Goal: Task Accomplishment & Management: Complete application form

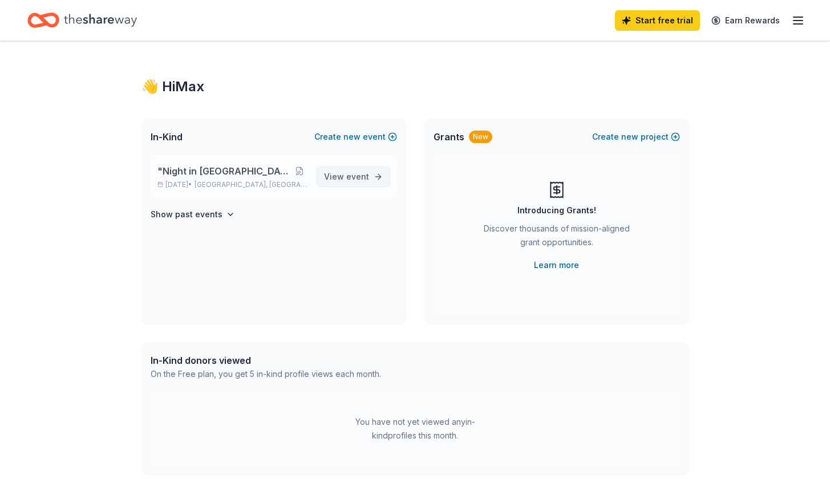
click at [371, 179] on link "View event" at bounding box center [354, 177] width 74 height 21
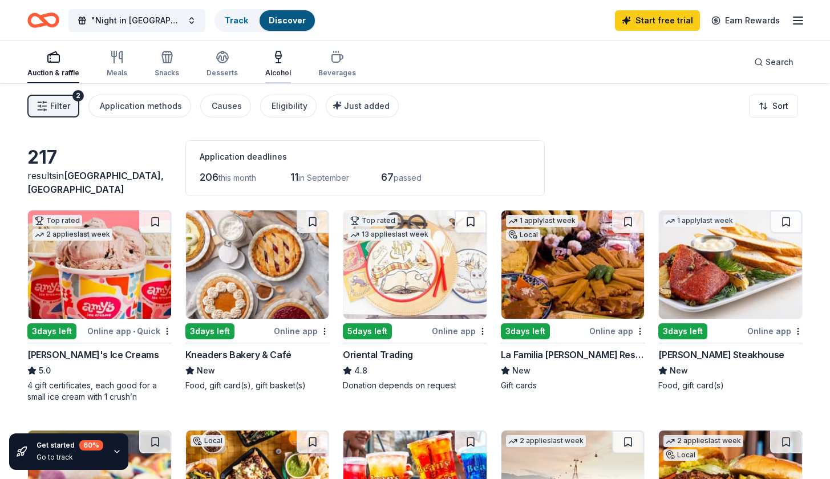
click at [282, 58] on div "button" at bounding box center [278, 57] width 26 height 14
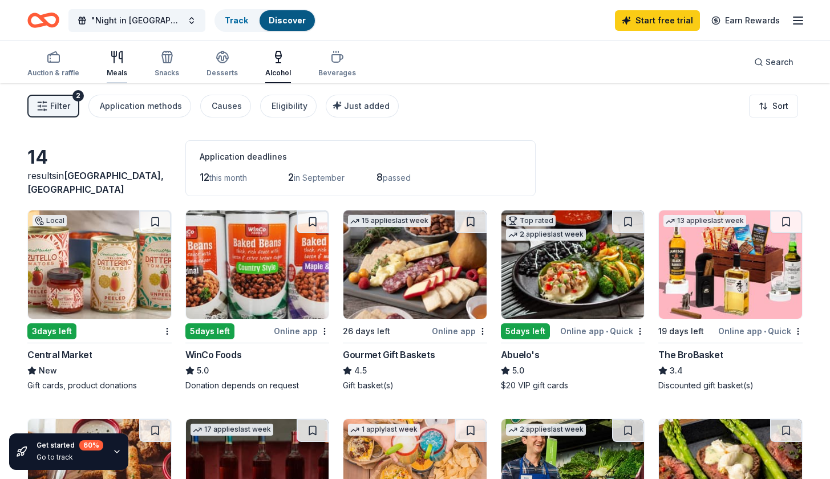
click at [114, 61] on icon "button" at bounding box center [114, 56] width 0 height 11
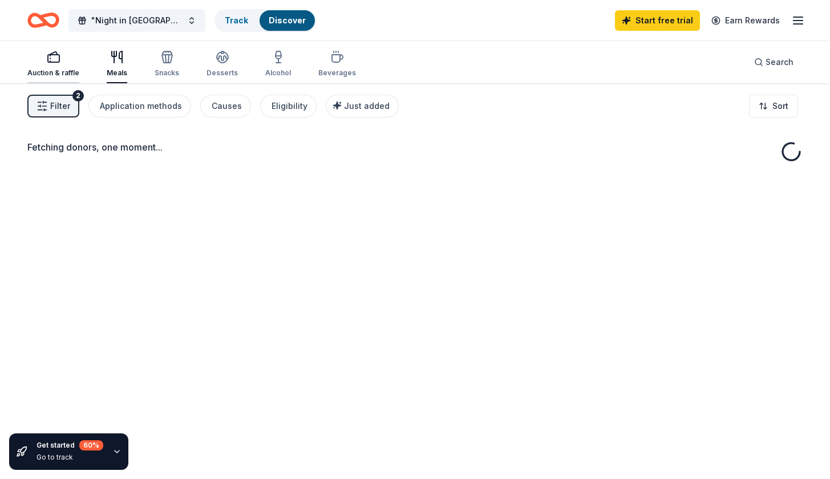
click at [64, 65] on div "Auction & raffle" at bounding box center [53, 63] width 52 height 27
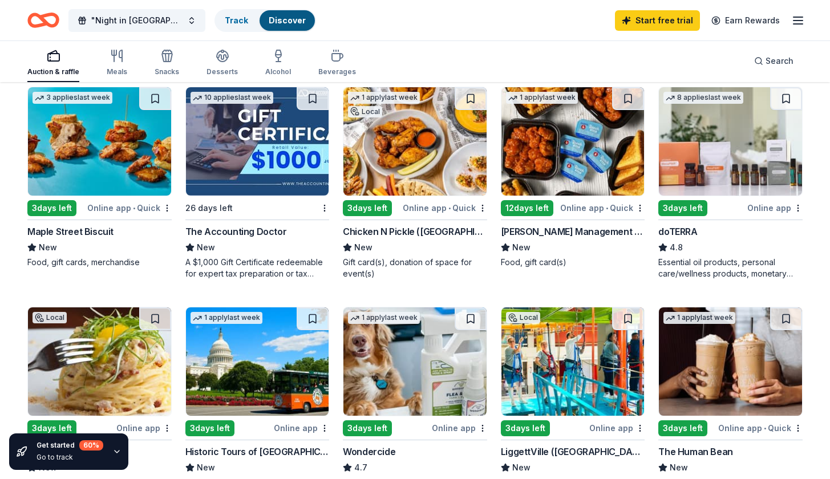
scroll to position [622, 0]
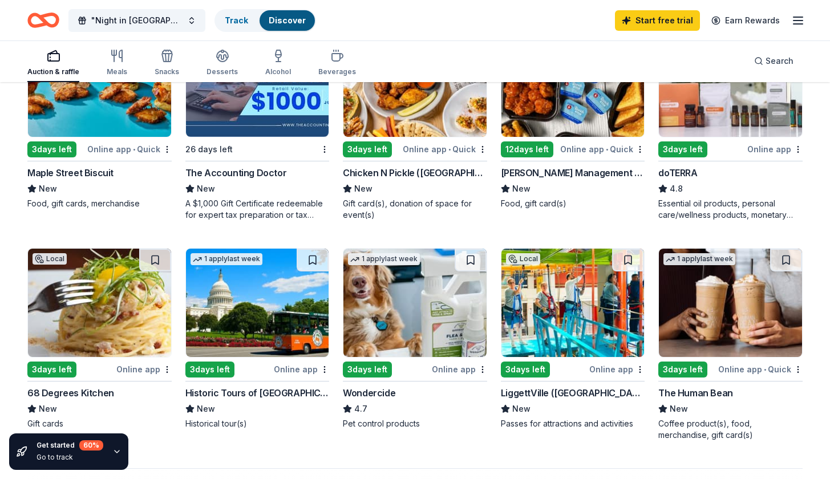
click at [283, 319] on img at bounding box center [257, 303] width 143 height 108
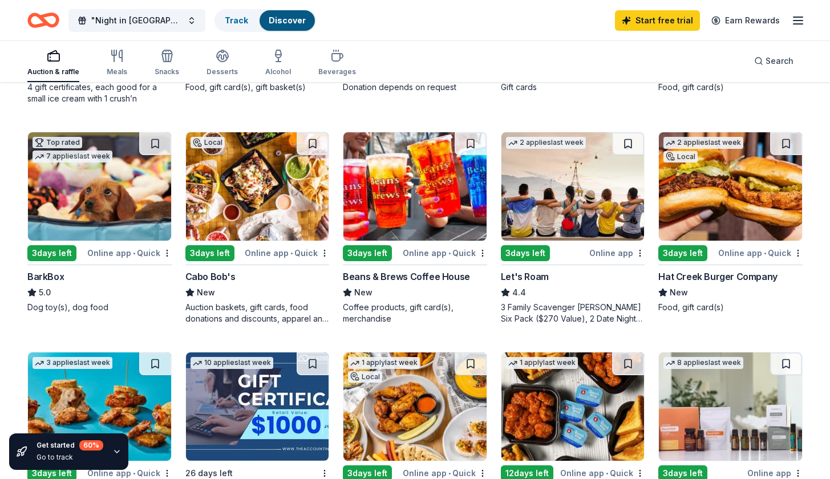
scroll to position [318, 0]
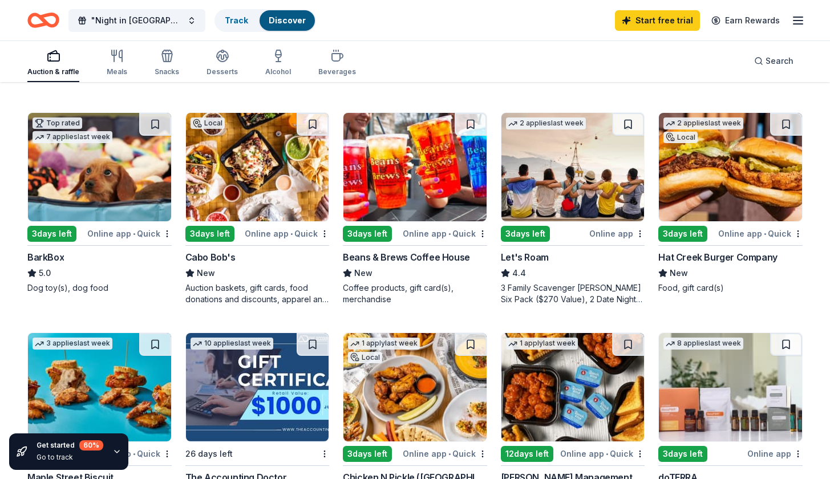
click at [120, 173] on img at bounding box center [99, 167] width 143 height 108
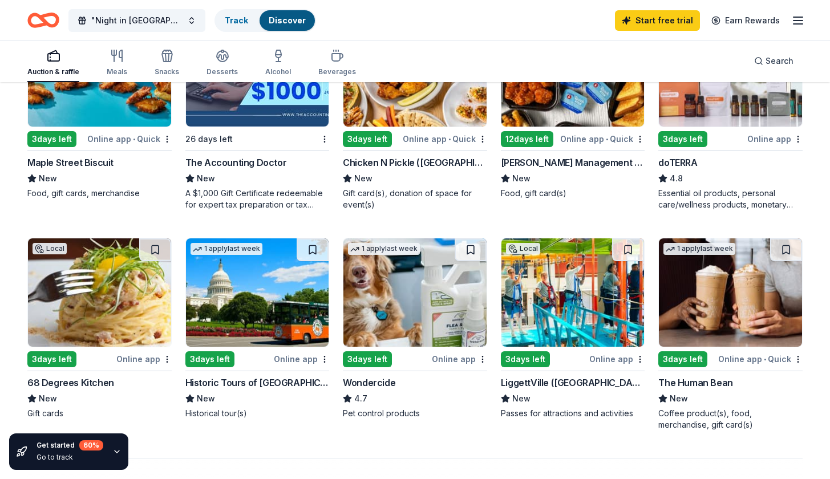
scroll to position [604, 0]
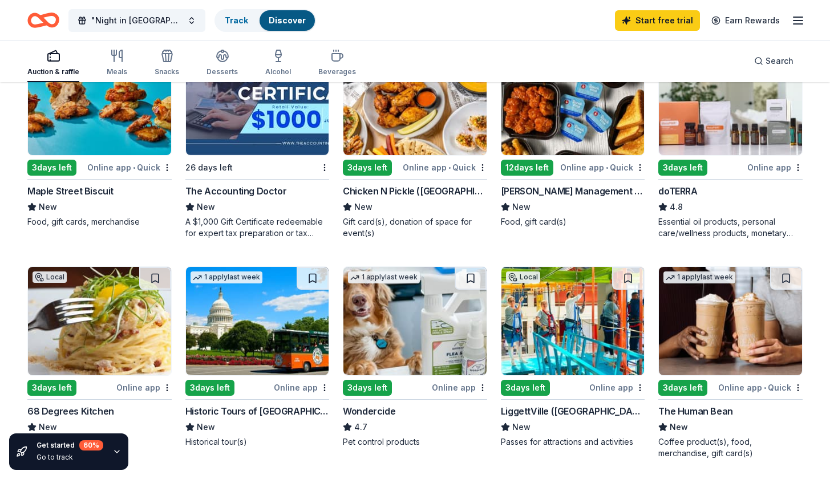
click at [91, 320] on img at bounding box center [99, 321] width 143 height 108
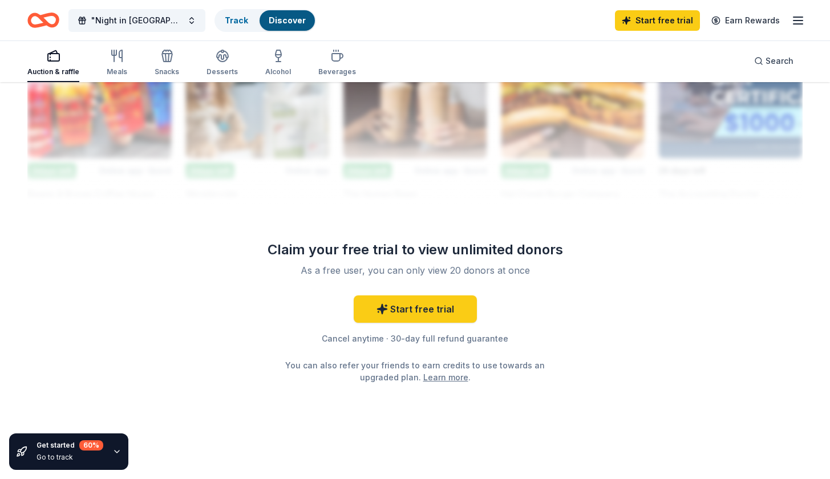
scroll to position [1069, 0]
click at [784, 64] on span "Search" at bounding box center [779, 61] width 28 height 14
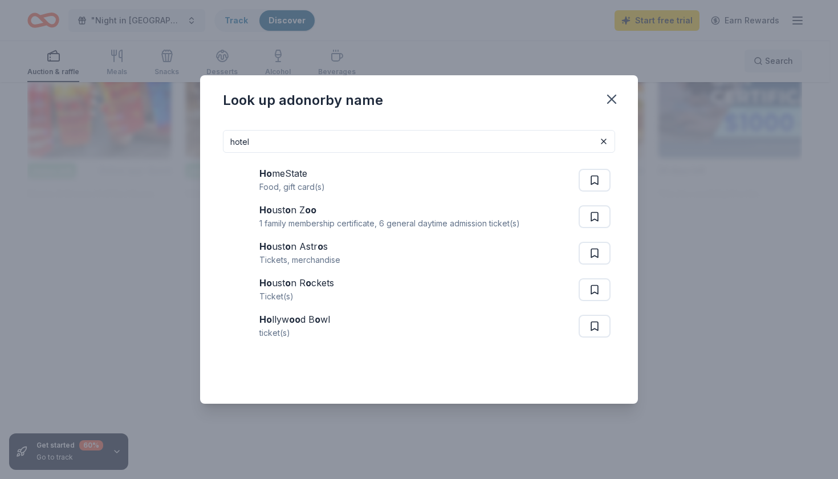
type input "hotel"
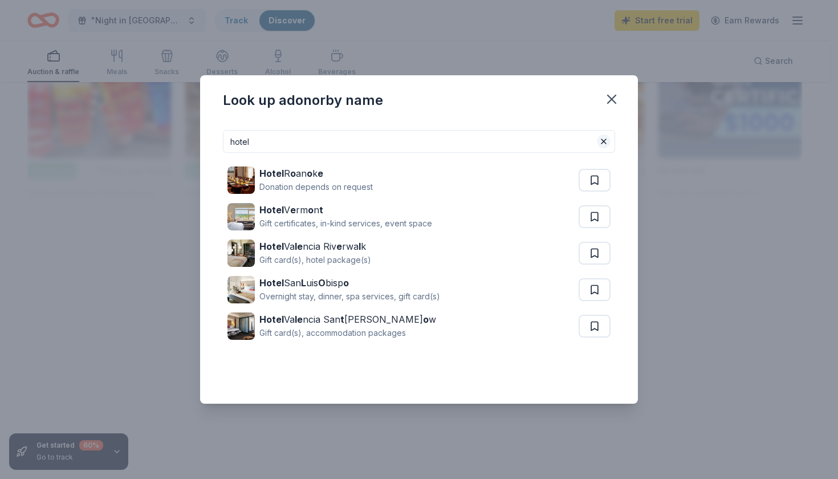
click at [601, 140] on button at bounding box center [604, 142] width 14 height 14
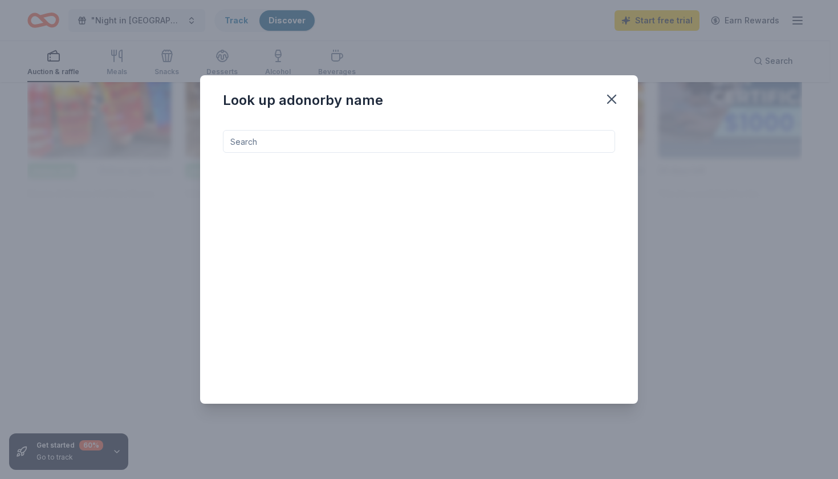
click at [547, 139] on input at bounding box center [419, 141] width 392 height 23
type input "resort"
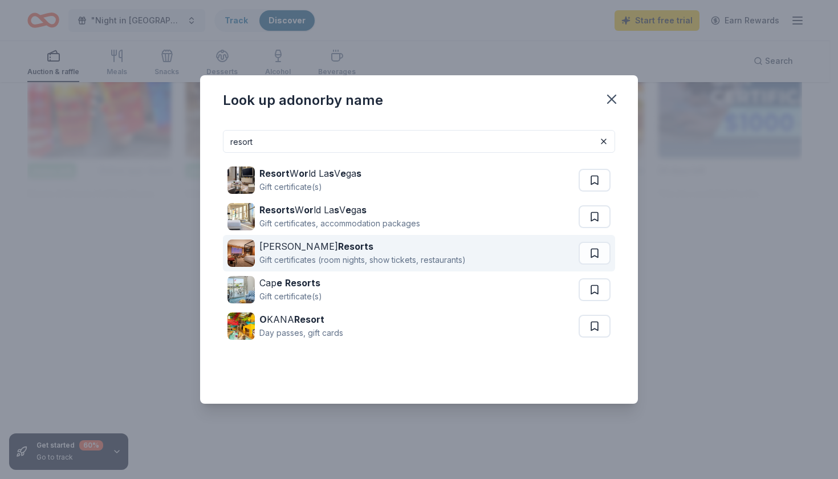
click at [323, 257] on div "Gift certificates (room nights, show tickets, restaurants)" at bounding box center [363, 260] width 206 height 14
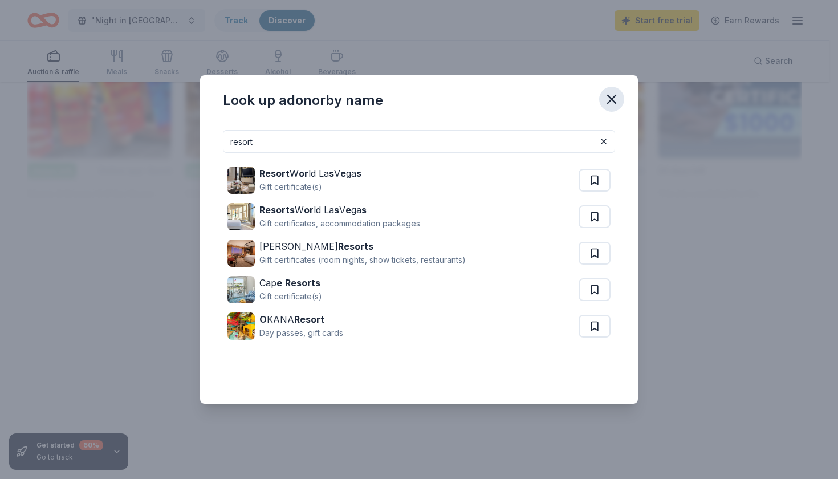
click at [606, 94] on icon "button" at bounding box center [612, 99] width 16 height 16
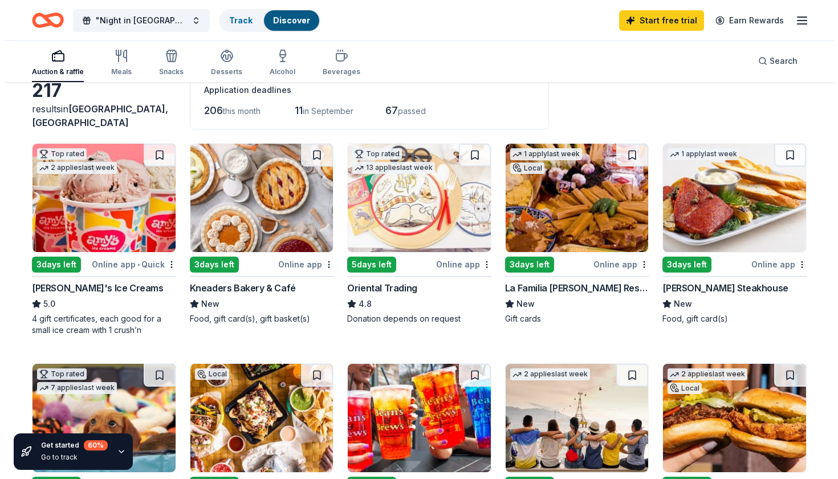
scroll to position [0, 0]
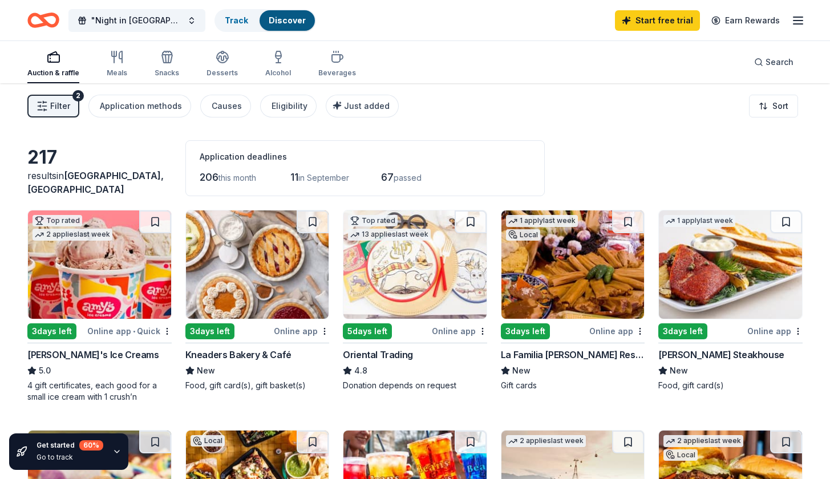
click at [50, 109] on button "Filter 2" at bounding box center [53, 106] width 52 height 23
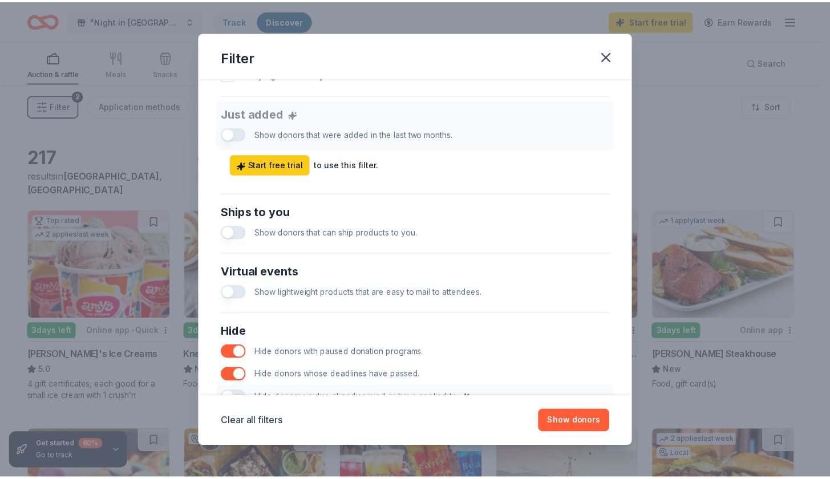
scroll to position [428, 0]
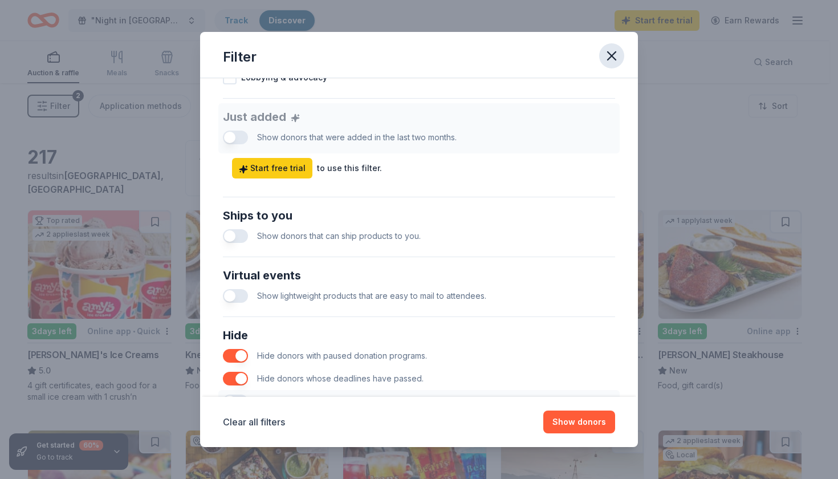
click at [611, 56] on icon "button" at bounding box center [612, 56] width 8 height 8
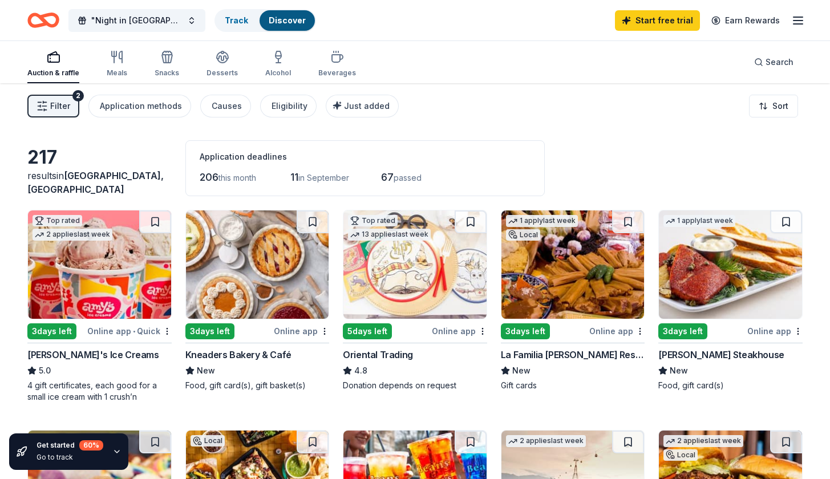
click at [234, 175] on span "this month" at bounding box center [237, 178] width 38 height 10
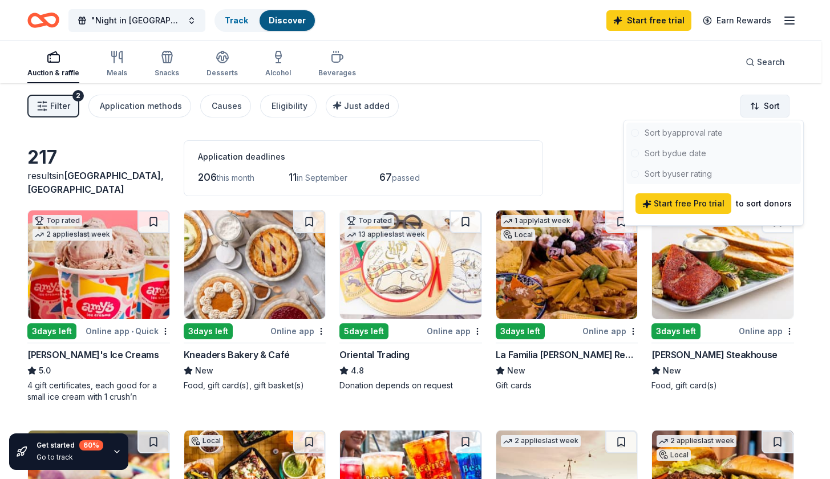
click at [769, 103] on html ""Night in Vegas" Casino Night Track Discover Start free trial Earn Rewards Auct…" at bounding box center [415, 239] width 830 height 479
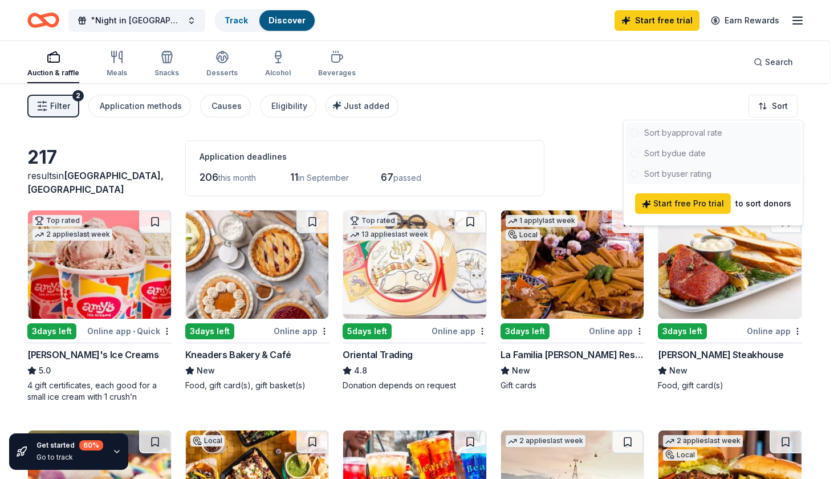
click at [686, 135] on div at bounding box center [713, 154] width 175 height 62
click at [761, 97] on html ""Night in Vegas" Casino Night Track Discover Start free trial Earn Rewards Auct…" at bounding box center [419, 239] width 838 height 479
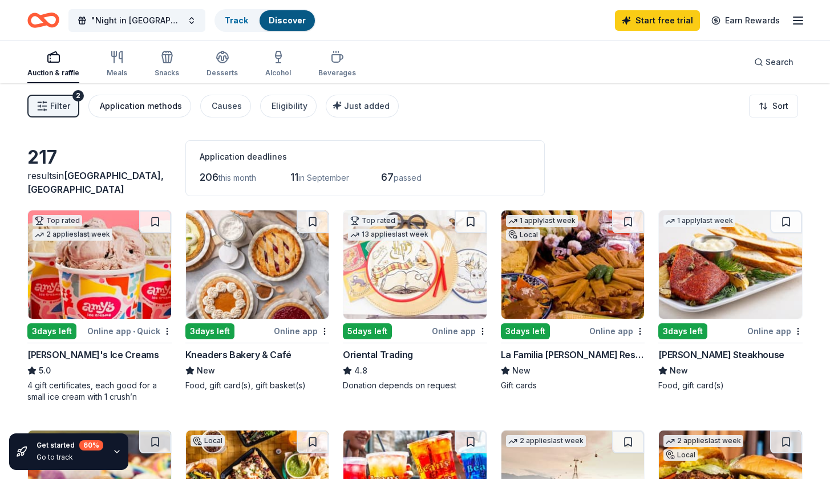
scroll to position [0, 0]
click at [118, 53] on icon "button" at bounding box center [117, 57] width 14 height 14
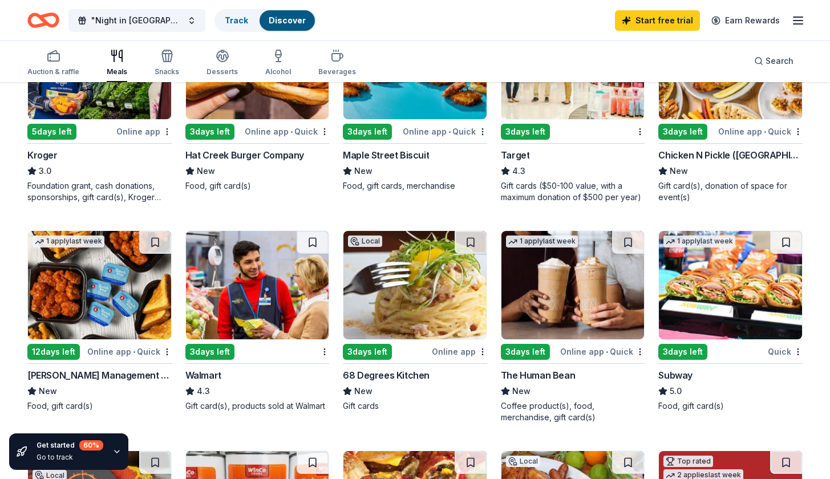
scroll to position [380, 0]
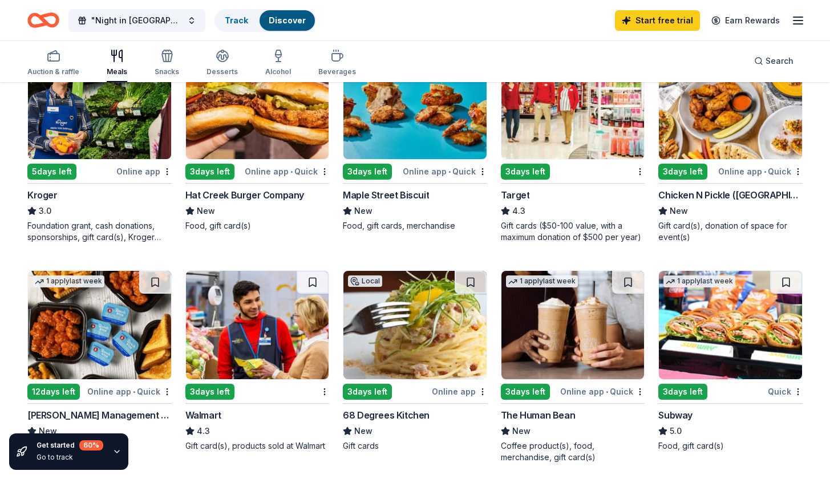
click at [542, 132] on img at bounding box center [572, 105] width 143 height 108
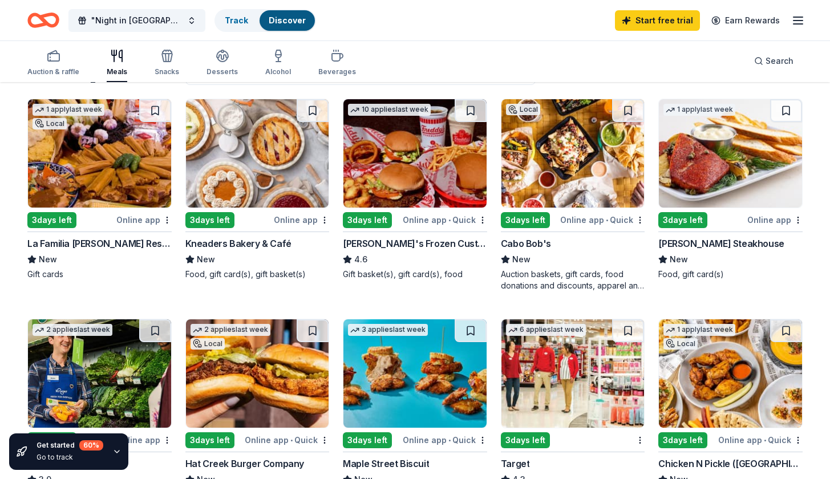
scroll to position [90, 0]
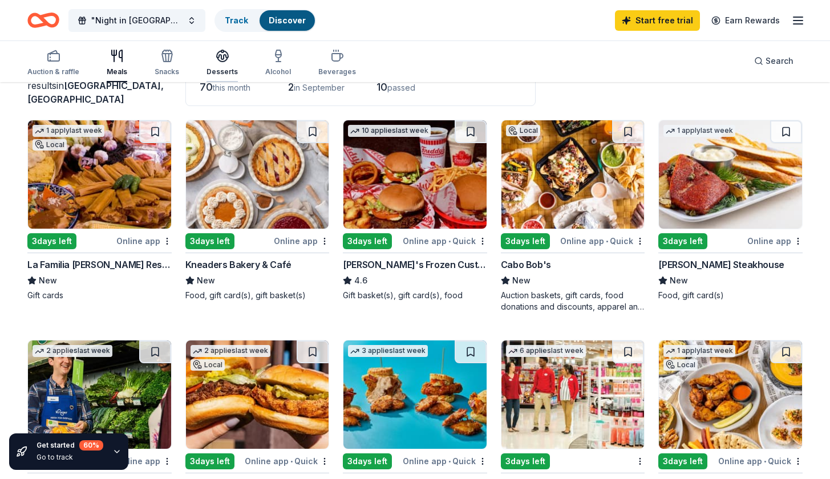
click at [221, 60] on icon "button" at bounding box center [223, 56] width 14 height 14
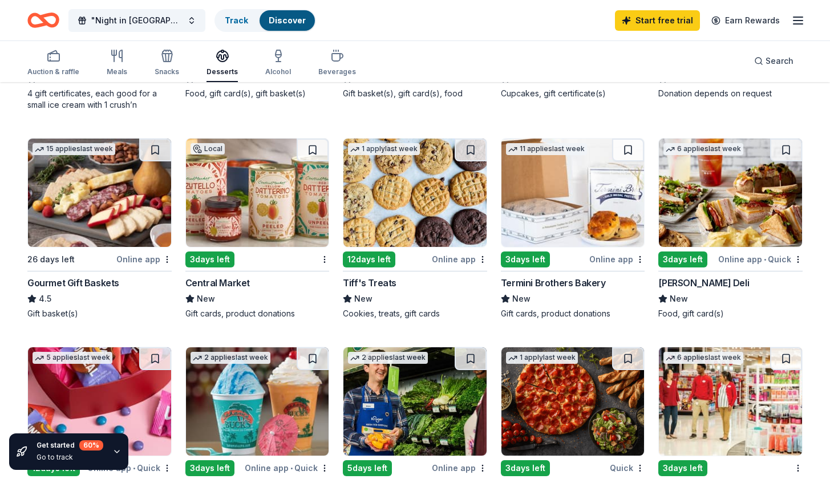
scroll to position [353, 0]
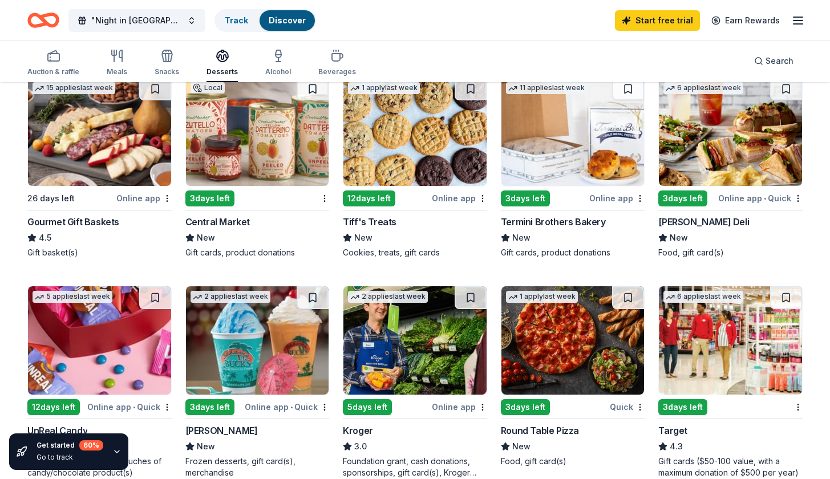
click at [271, 160] on img at bounding box center [257, 132] width 143 height 108
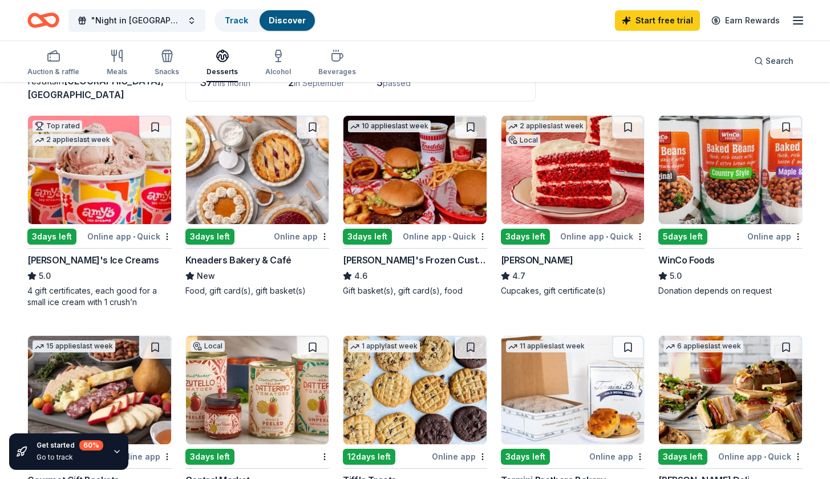
scroll to position [93, 0]
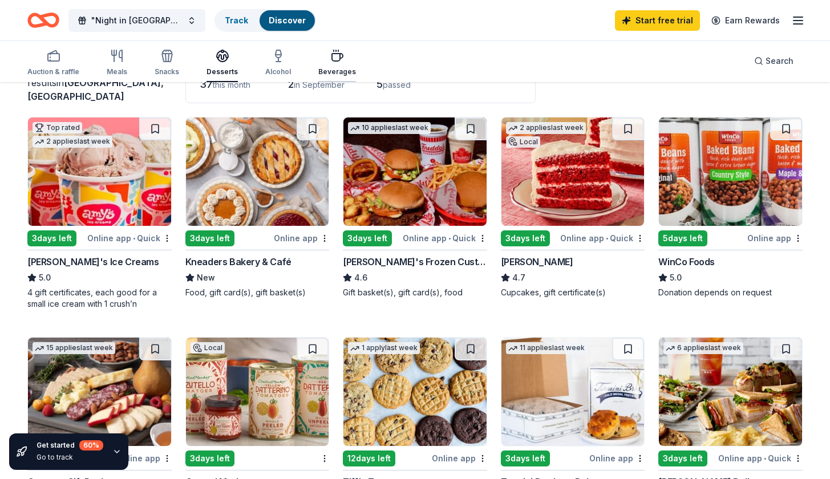
click at [318, 58] on div "button" at bounding box center [337, 56] width 38 height 14
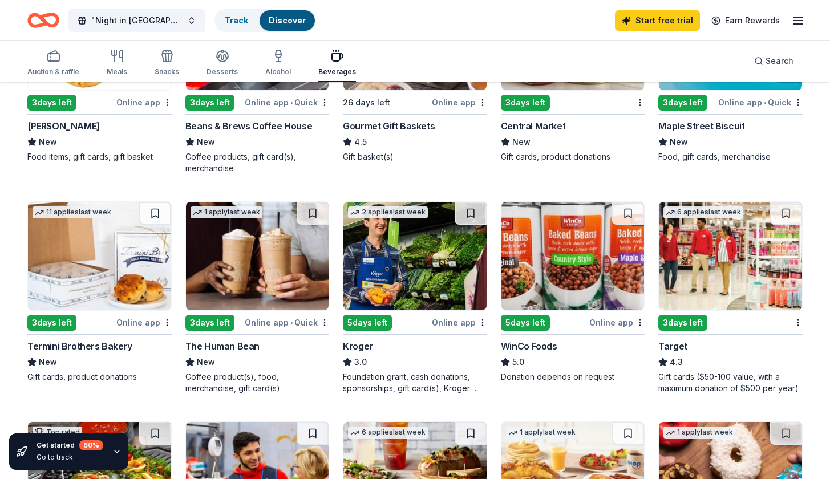
scroll to position [33, 0]
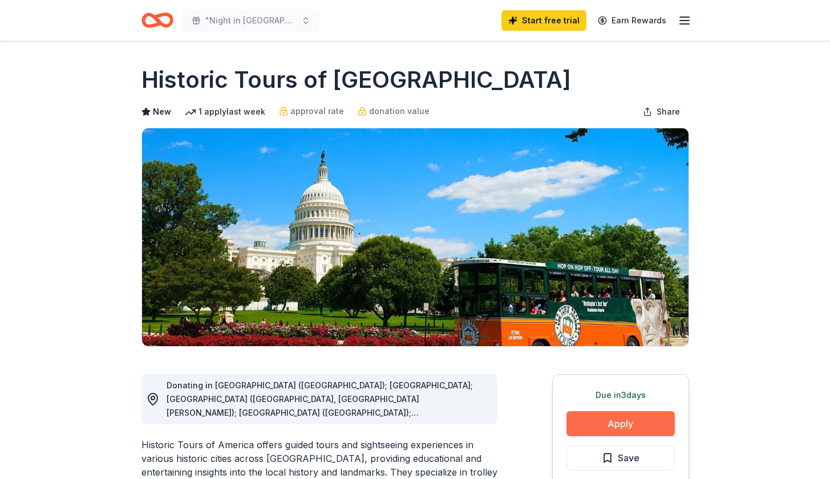
click at [603, 423] on button "Apply" at bounding box center [620, 423] width 108 height 25
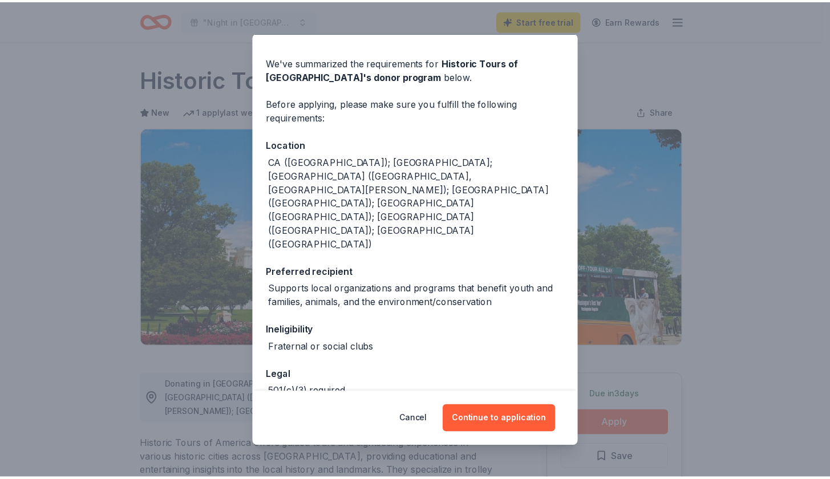
scroll to position [30, 0]
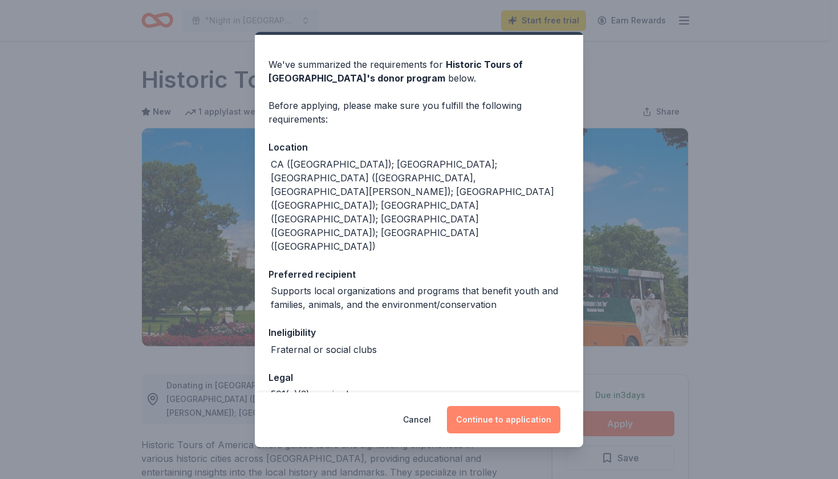
click at [484, 416] on button "Continue to application" at bounding box center [504, 419] width 114 height 27
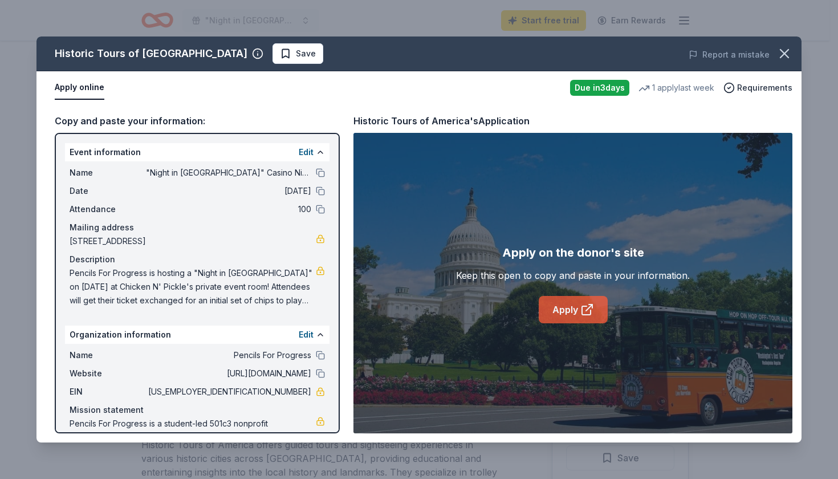
click at [570, 306] on link "Apply" at bounding box center [573, 309] width 69 height 27
click at [785, 44] on button "button" at bounding box center [784, 53] width 25 height 25
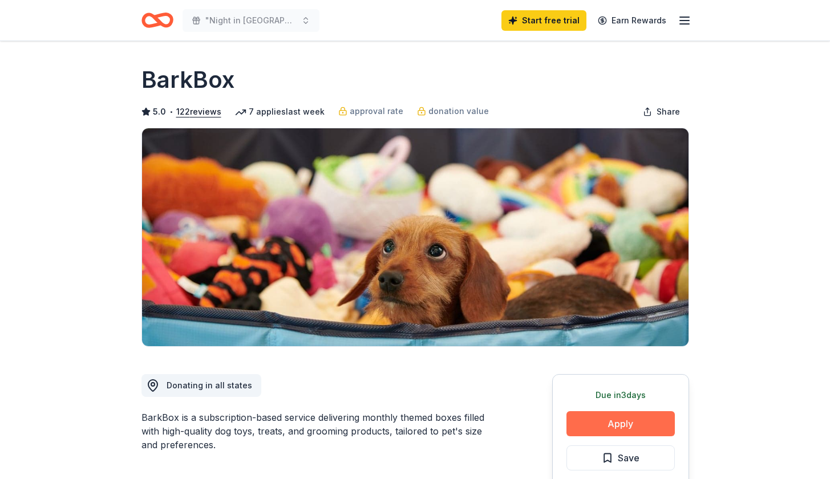
click at [616, 419] on button "Apply" at bounding box center [620, 423] width 108 height 25
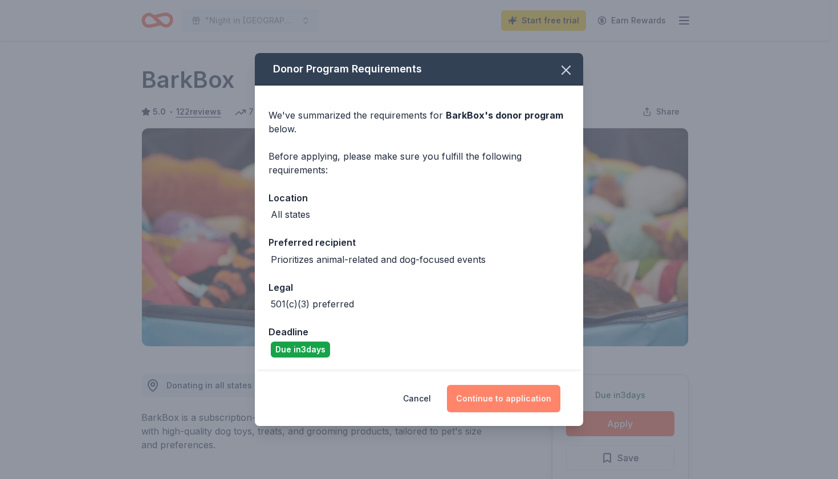
click at [477, 395] on button "Continue to application" at bounding box center [504, 398] width 114 height 27
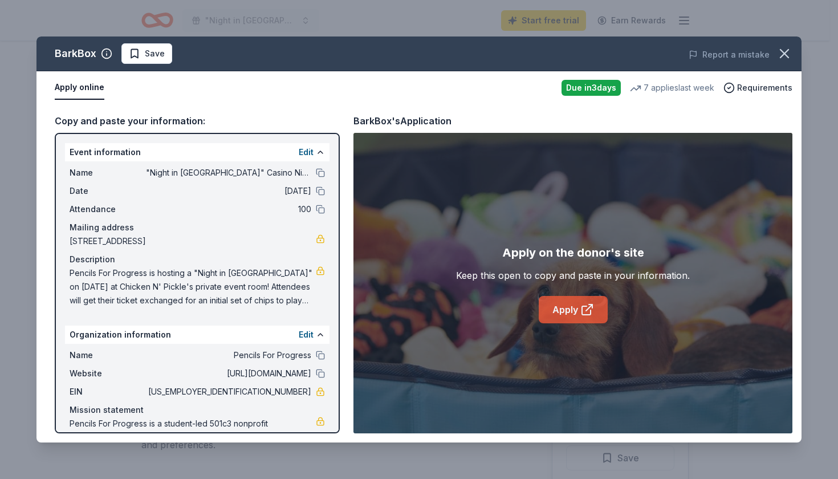
click at [570, 314] on link "Apply" at bounding box center [573, 309] width 69 height 27
click at [784, 45] on button "button" at bounding box center [784, 53] width 25 height 25
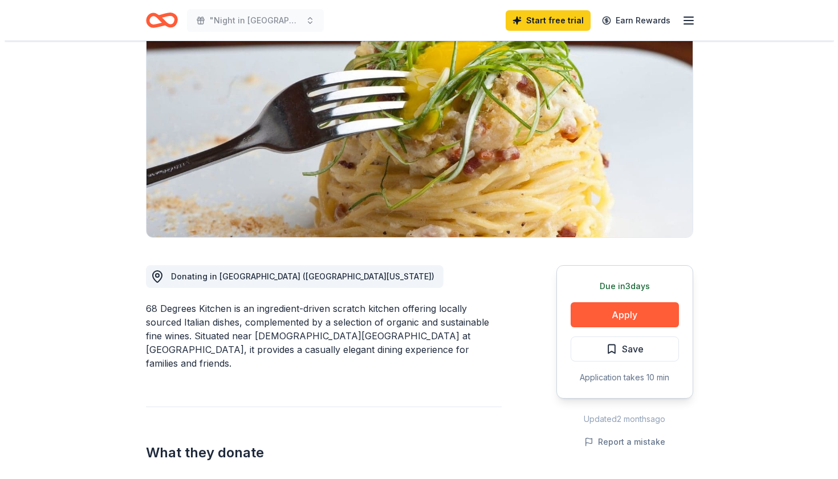
scroll to position [116, 0]
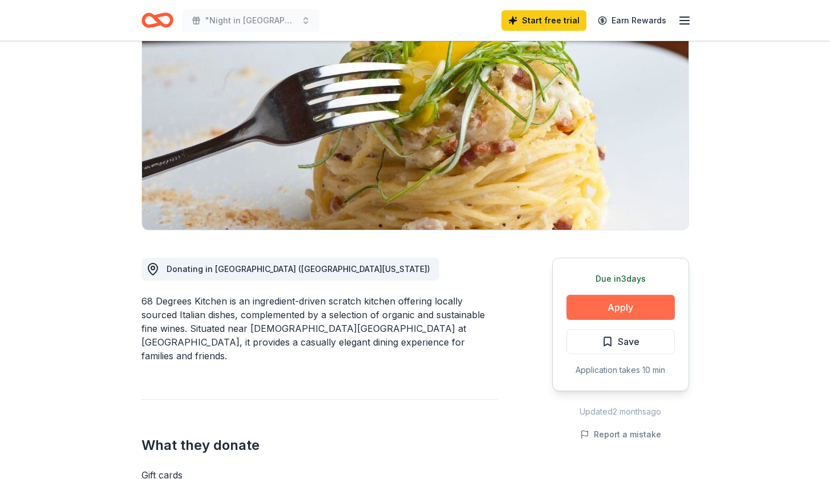
click at [634, 307] on button "Apply" at bounding box center [620, 307] width 108 height 25
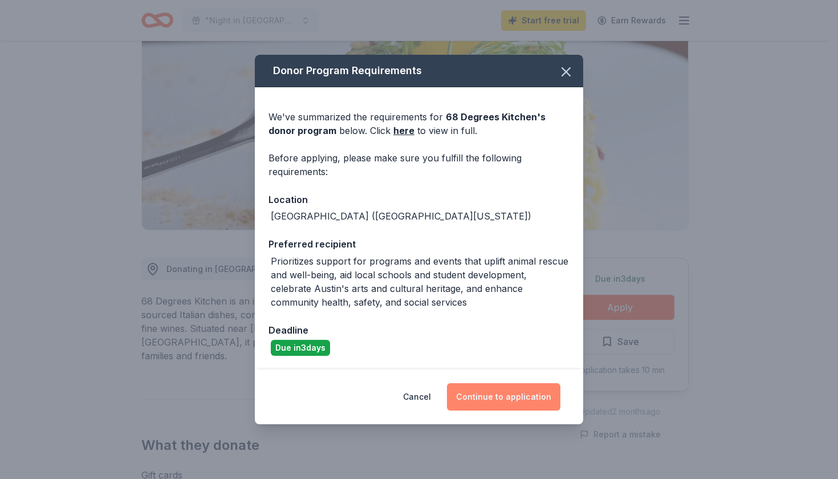
click at [484, 395] on button "Continue to application" at bounding box center [504, 396] width 114 height 27
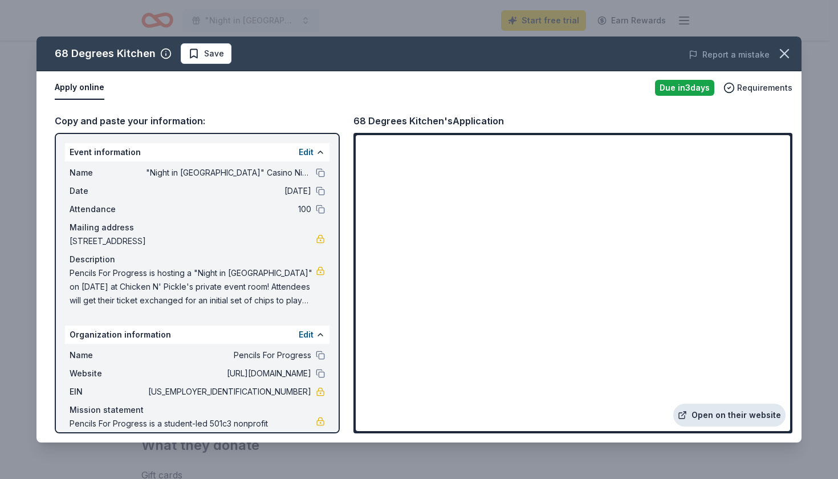
click at [715, 415] on link "Open on their website" at bounding box center [730, 415] width 112 height 23
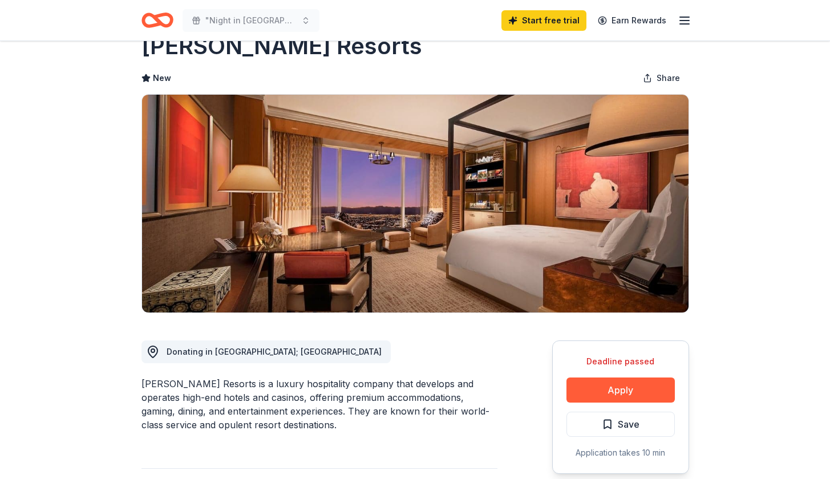
scroll to position [36, 0]
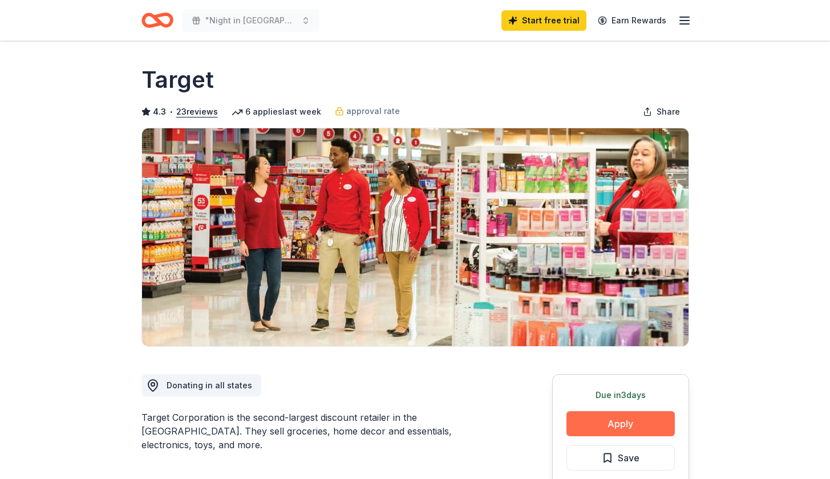
click at [629, 420] on button "Apply" at bounding box center [620, 423] width 108 height 25
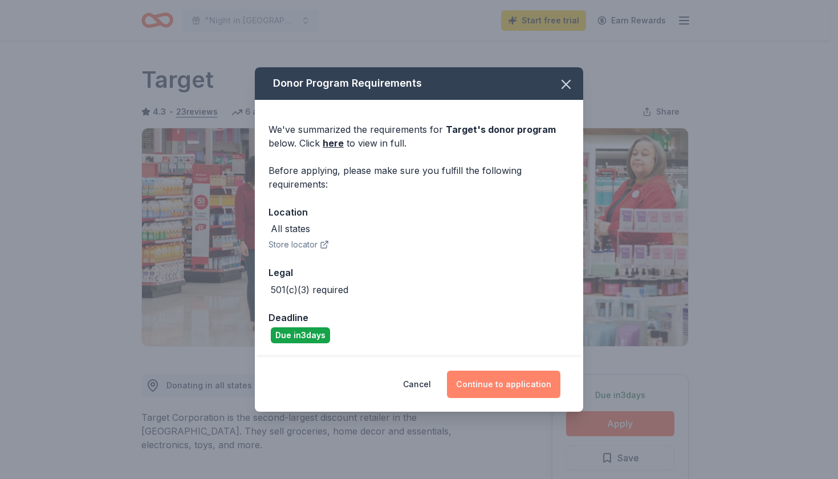
click at [517, 385] on button "Continue to application" at bounding box center [504, 384] width 114 height 27
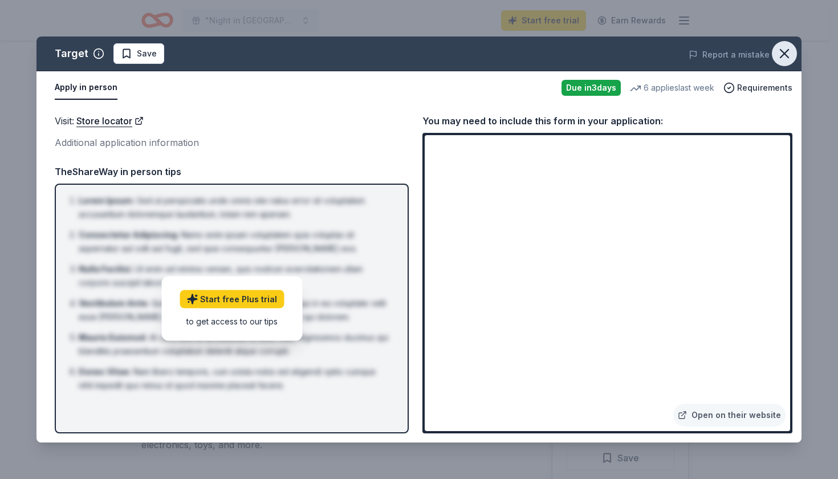
click at [780, 56] on icon "button" at bounding box center [785, 54] width 16 height 16
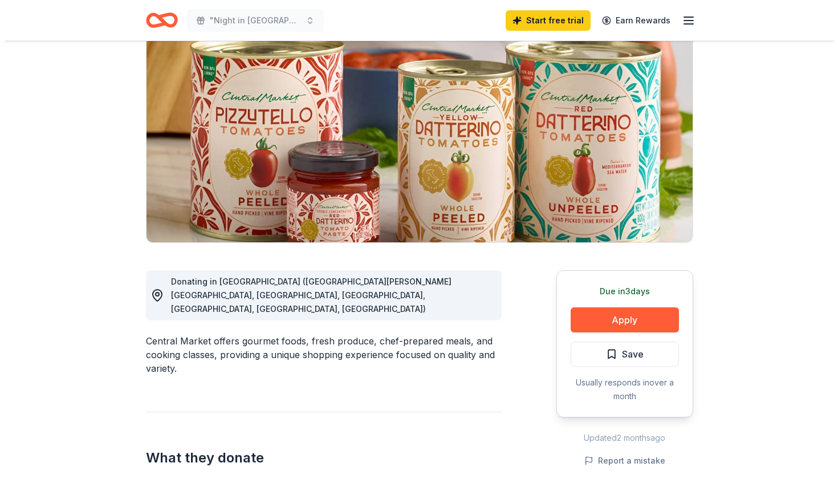
scroll to position [104, 0]
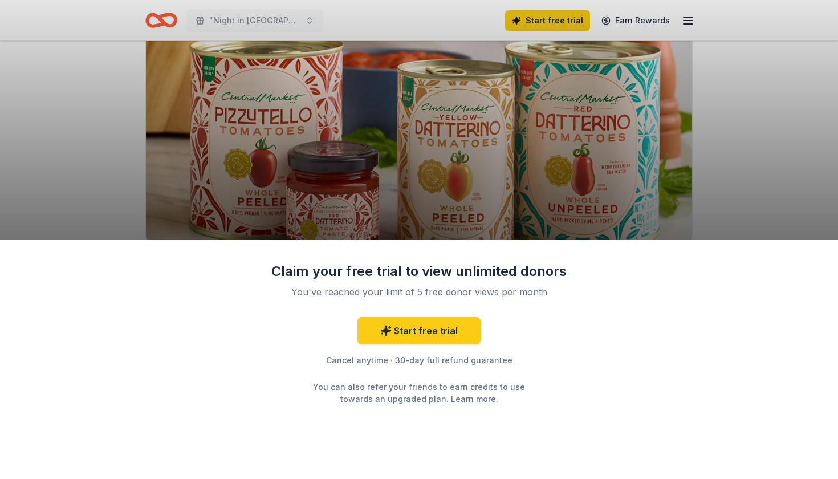
click at [525, 91] on div "Claim your free trial to view unlimited donors You've reached your limit of 5 f…" at bounding box center [419, 239] width 838 height 479
